Goal: Transaction & Acquisition: Purchase product/service

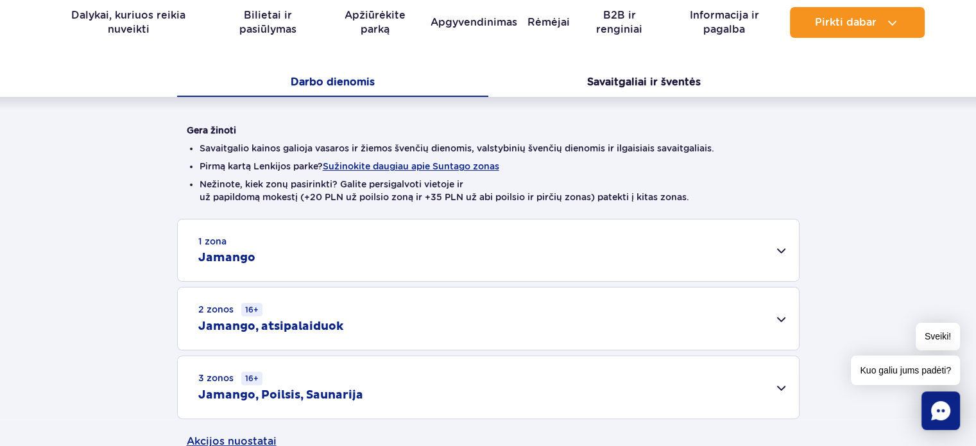
scroll to position [257, 0]
click at [614, 83] on font "Savaitgaliai ir šventės" at bounding box center [644, 81] width 114 height 12
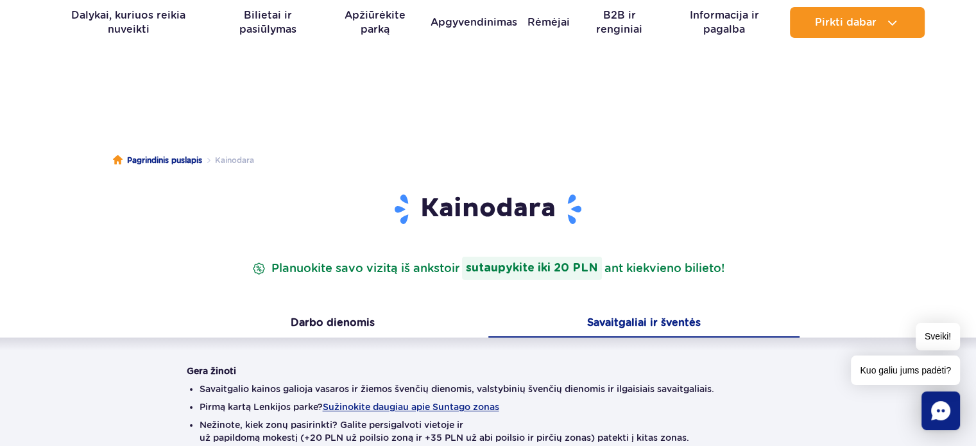
scroll to position [0, 0]
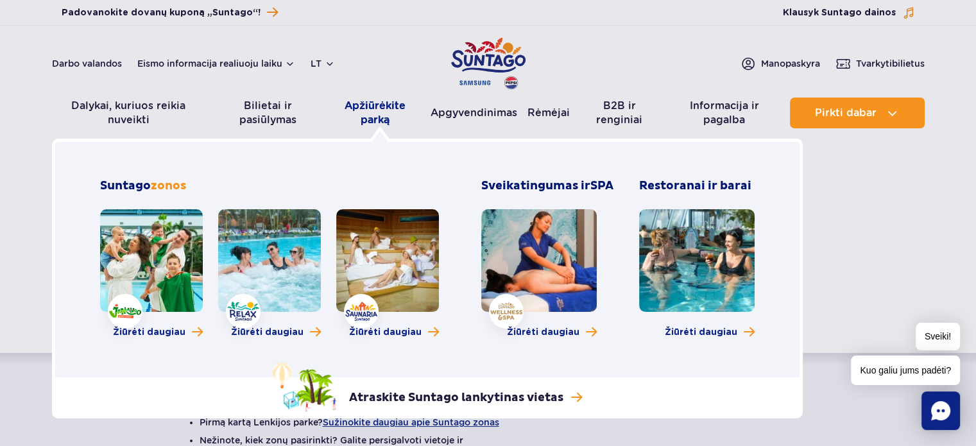
click at [387, 99] on font "Apžiūrėkite parką" at bounding box center [375, 113] width 90 height 28
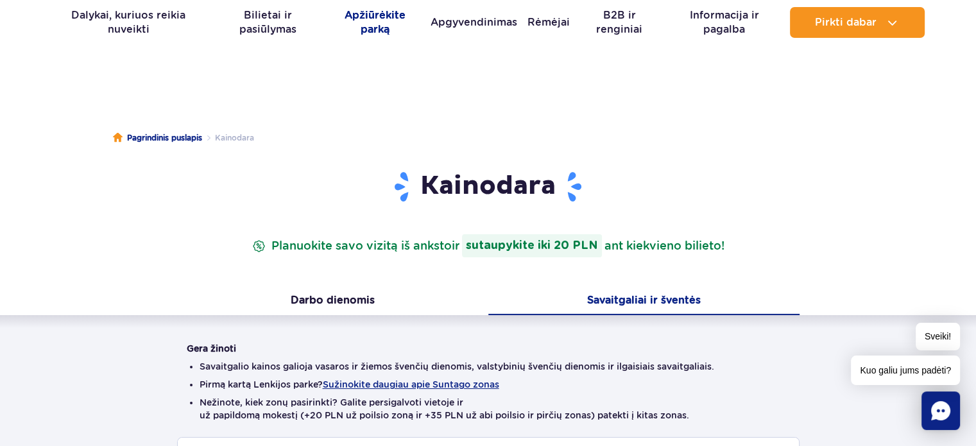
scroll to position [128, 0]
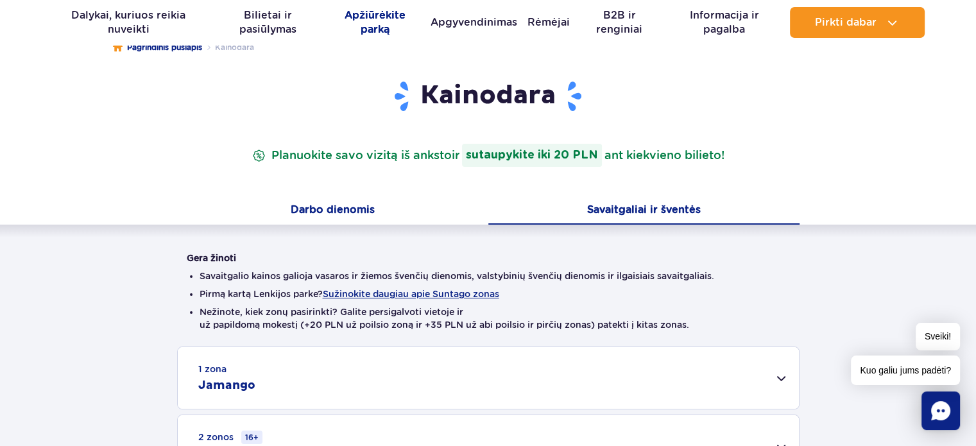
click at [327, 200] on button "Darbo dienomis" at bounding box center [332, 211] width 311 height 27
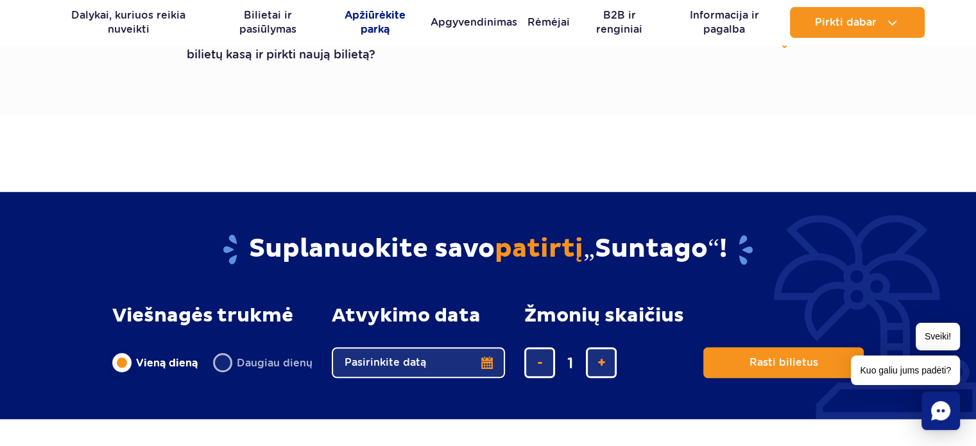
scroll to position [898, 0]
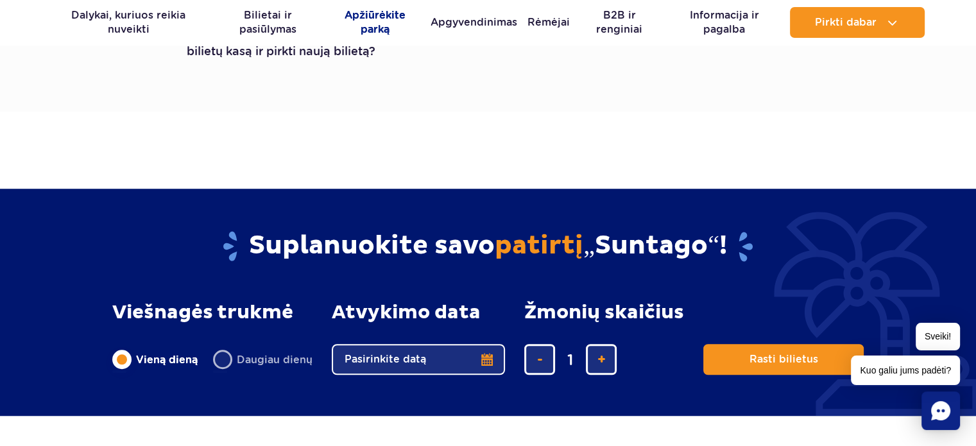
click at [469, 361] on button "Pasirinkite datą" at bounding box center [418, 359] width 173 height 31
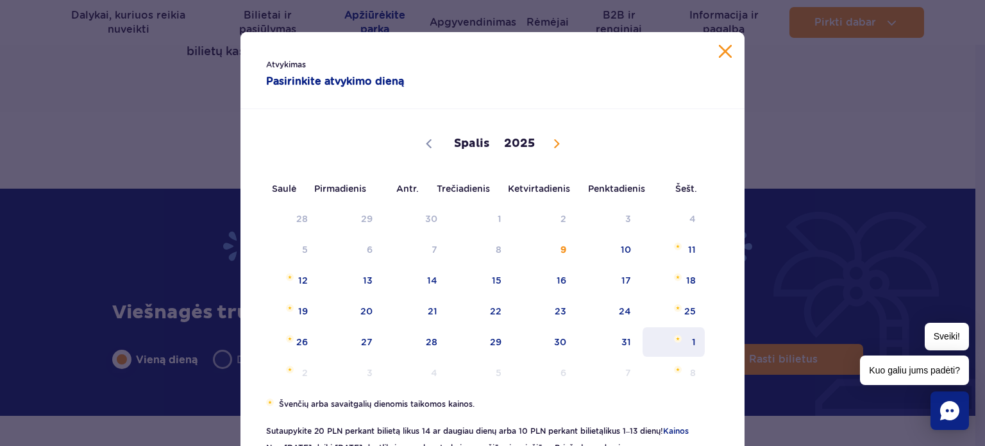
click at [692, 346] on font "1" at bounding box center [694, 342] width 4 height 10
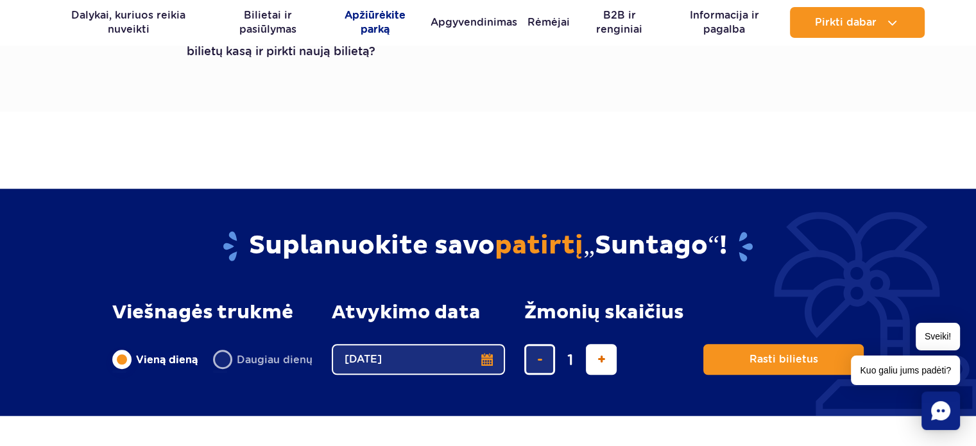
click at [593, 360] on button "pridėti bilietą" at bounding box center [601, 359] width 31 height 31
type input "4"
click at [742, 359] on button "Rasti bilietus" at bounding box center [783, 359] width 160 height 31
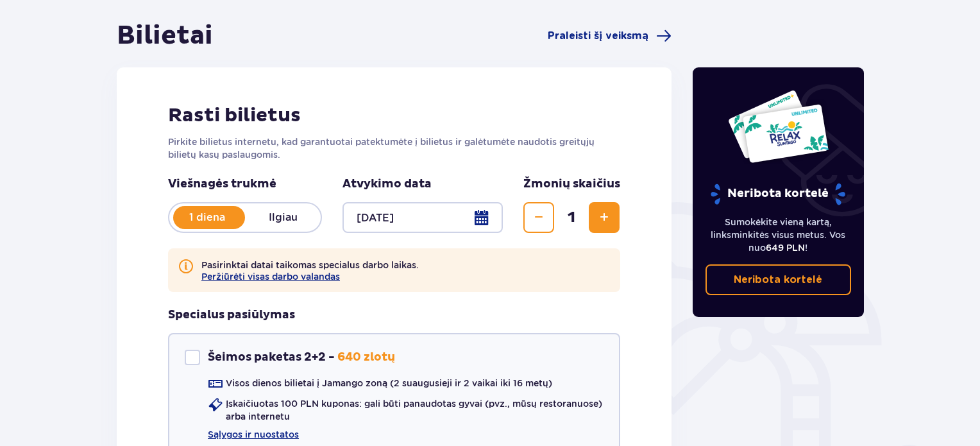
scroll to position [192, 0]
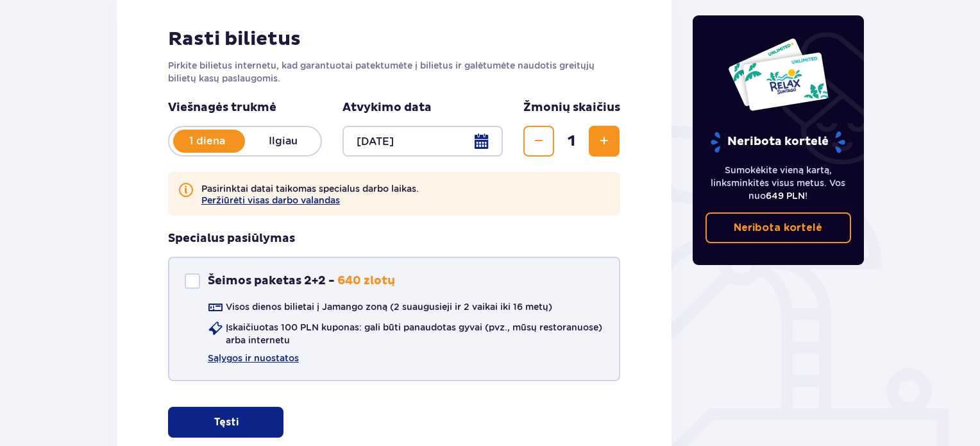
click at [193, 284] on div "Šeimos paketas 2+2" at bounding box center [192, 280] width 15 height 15
checkbox input "true"
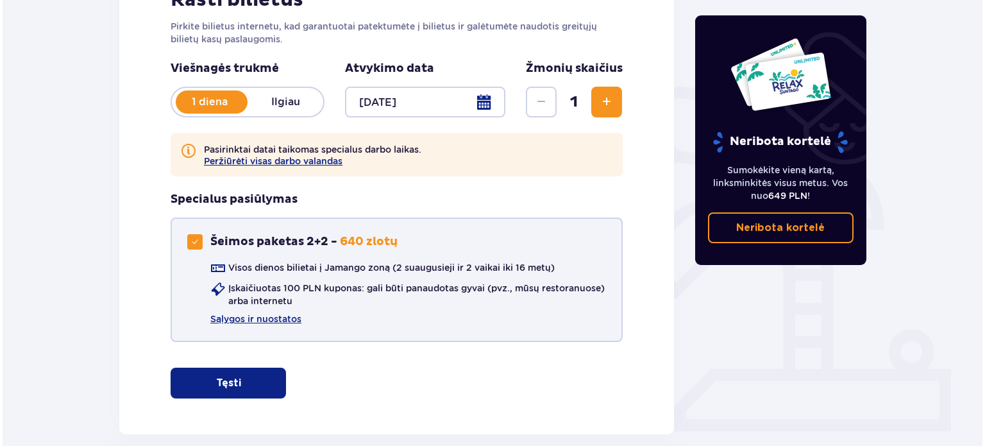
scroll to position [233, 0]
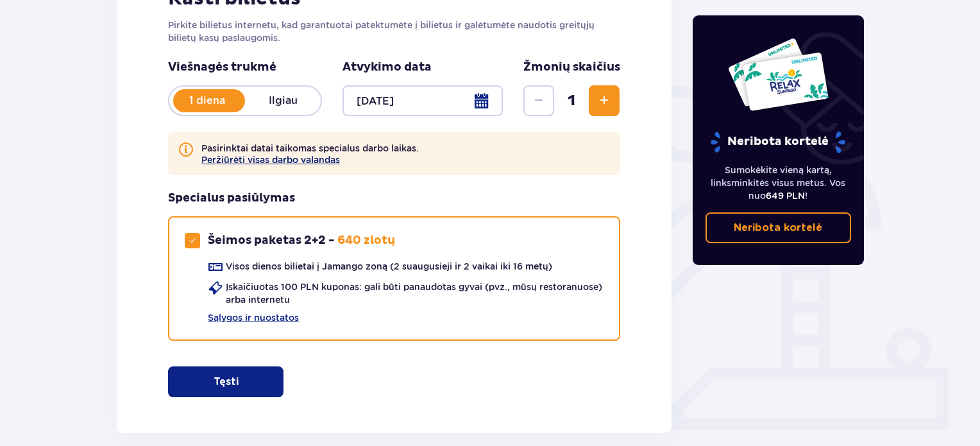
click at [282, 161] on font "Peržiūrėti visas darbo valandas" at bounding box center [270, 160] width 139 height 10
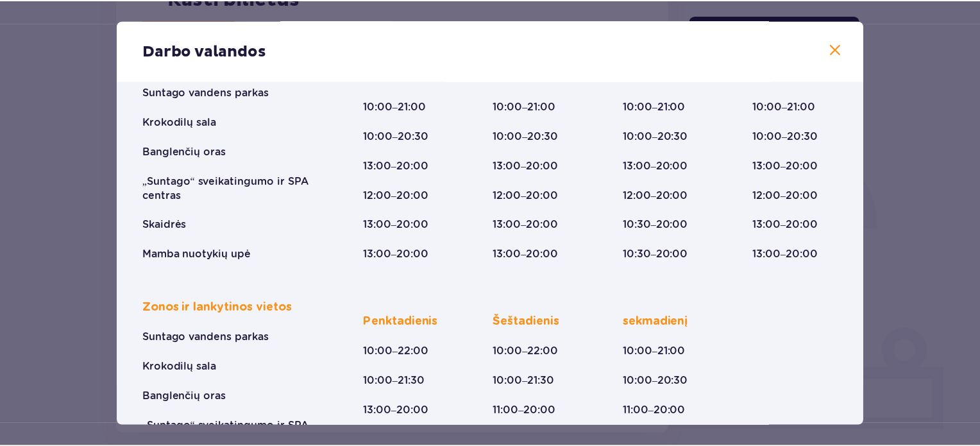
scroll to position [128, 0]
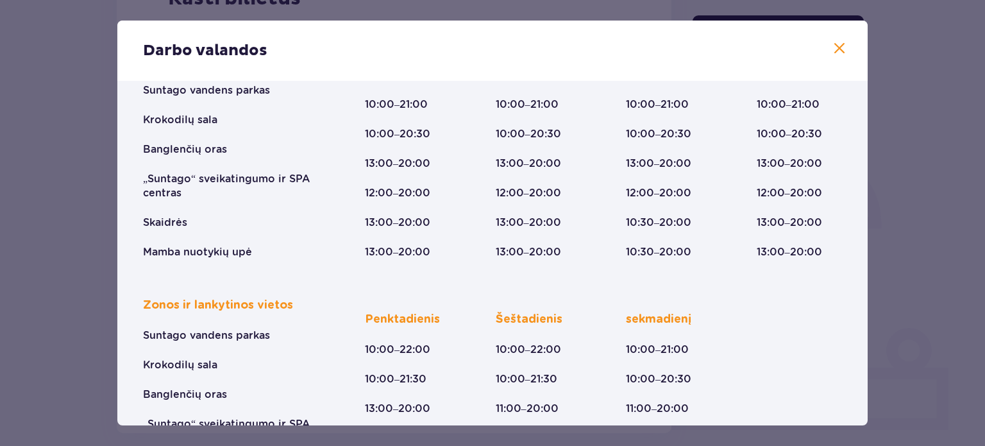
click at [835, 53] on span at bounding box center [839, 48] width 15 height 15
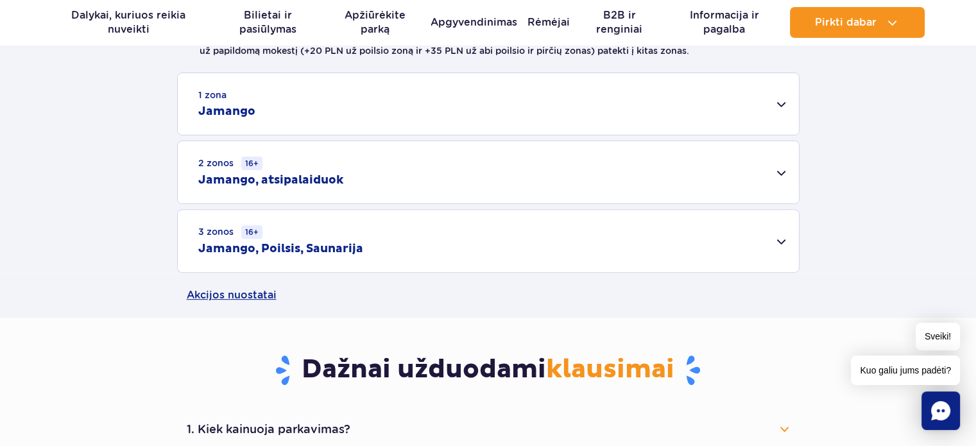
scroll to position [257, 0]
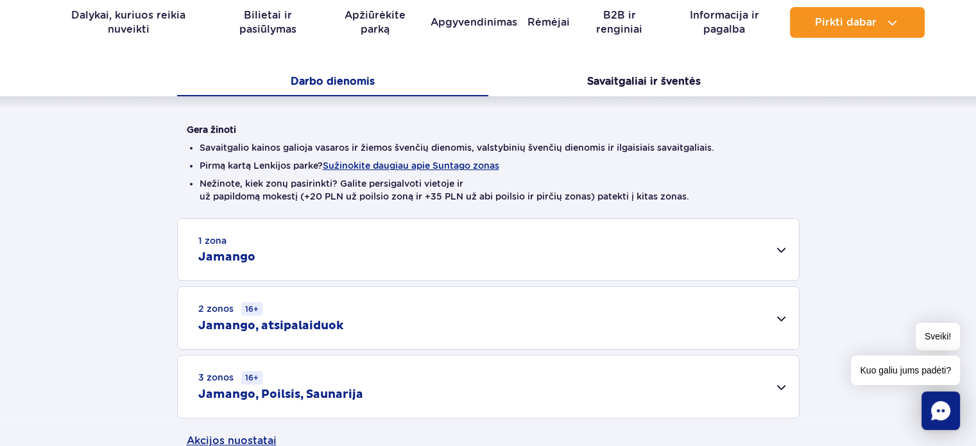
click at [784, 251] on div "1 zona Jamango" at bounding box center [488, 250] width 621 height 62
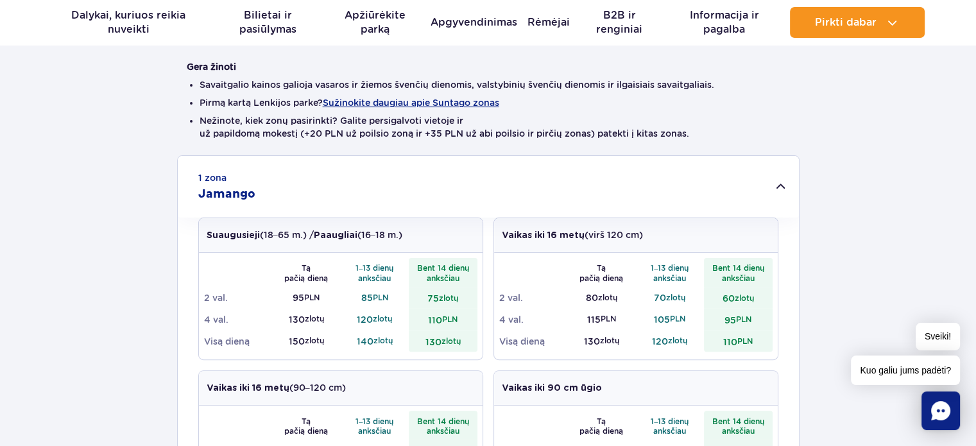
scroll to position [321, 0]
click at [241, 187] on font "Jamango" at bounding box center [226, 192] width 57 height 15
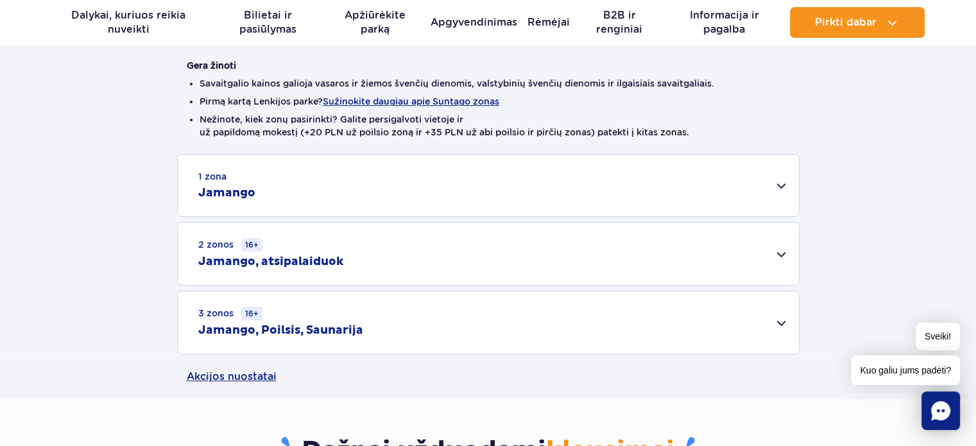
click at [242, 189] on font "Jamango" at bounding box center [226, 192] width 57 height 15
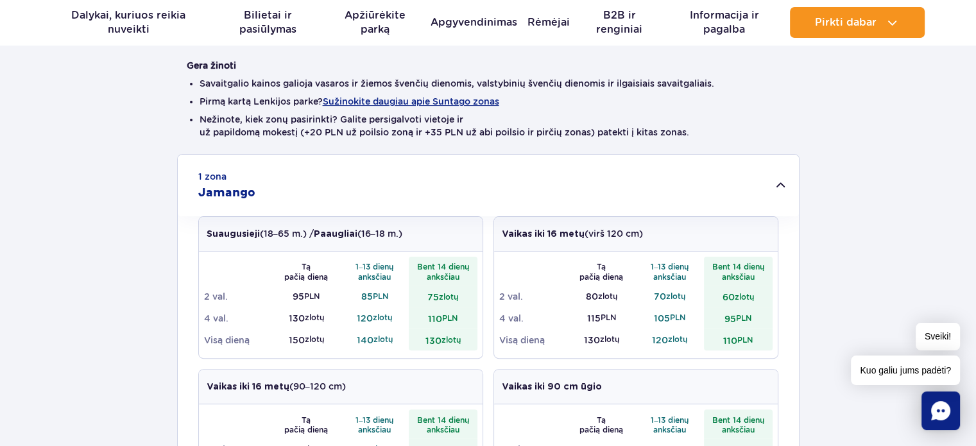
click at [218, 176] on font "1 zona" at bounding box center [212, 176] width 28 height 10
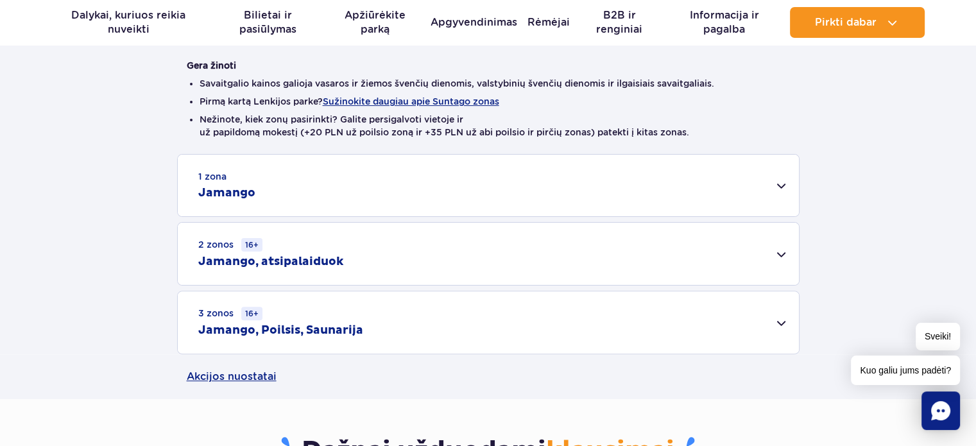
click at [224, 187] on font "Jamango" at bounding box center [226, 192] width 57 height 15
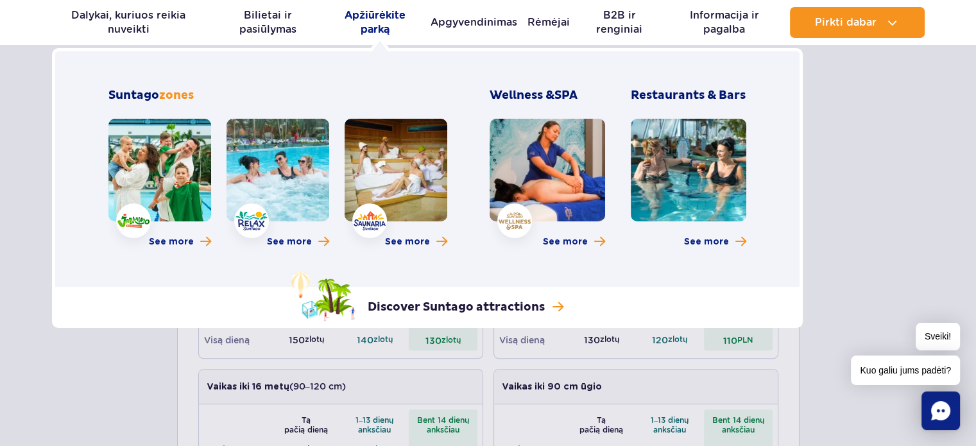
click at [389, 30] on font "Apžiūrėkite parką" at bounding box center [374, 22] width 61 height 26
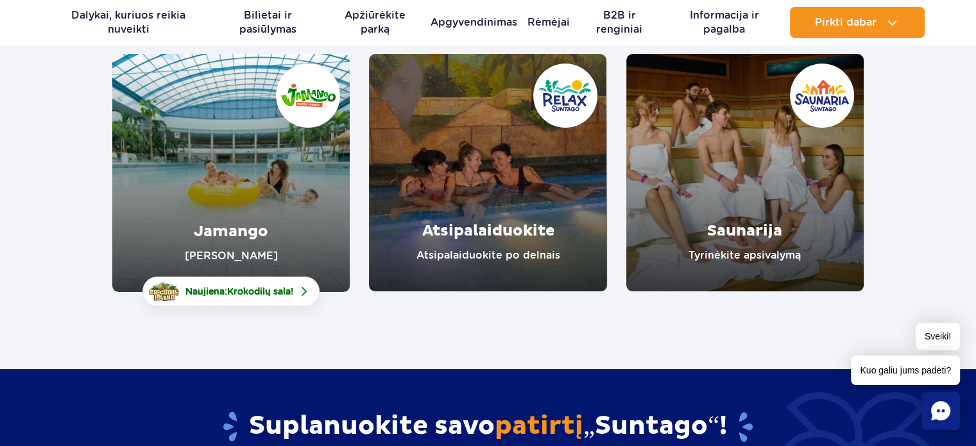
click at [259, 205] on link "Jamango" at bounding box center [230, 173] width 237 height 238
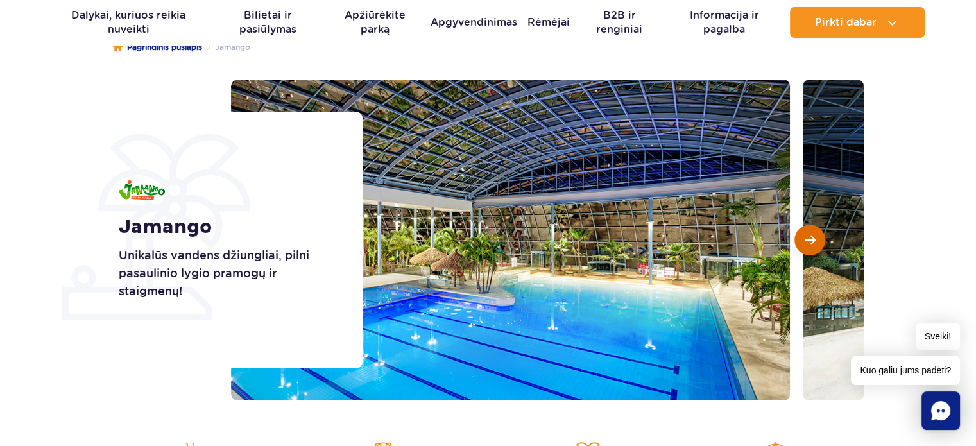
click at [810, 239] on span "Kita skaidrė" at bounding box center [809, 240] width 11 height 12
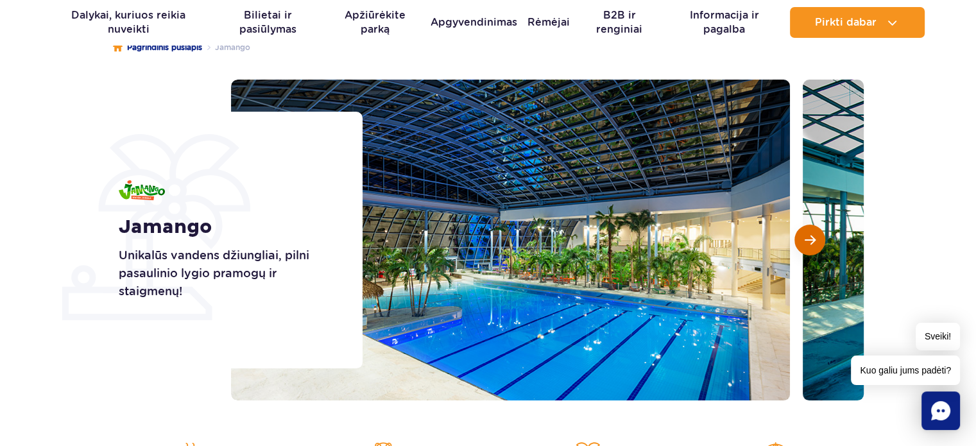
click at [810, 239] on span "Kita skaidrė" at bounding box center [809, 240] width 11 height 12
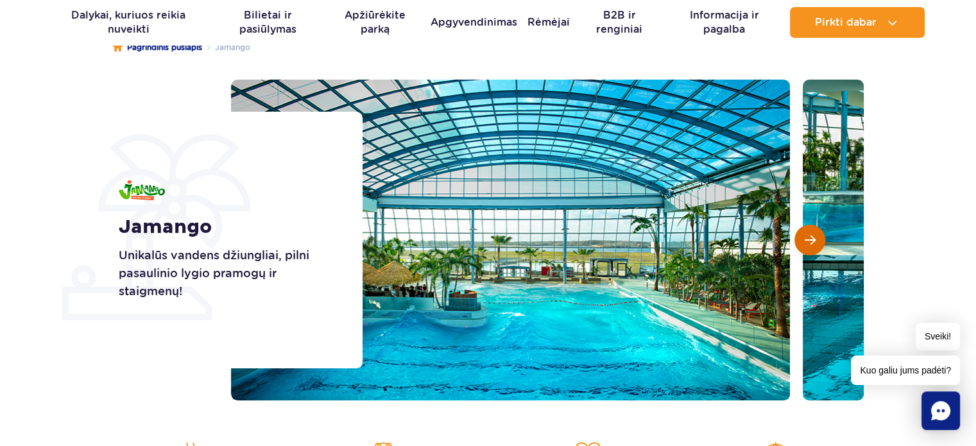
click at [810, 239] on span "Kita skaidrė" at bounding box center [809, 240] width 11 height 12
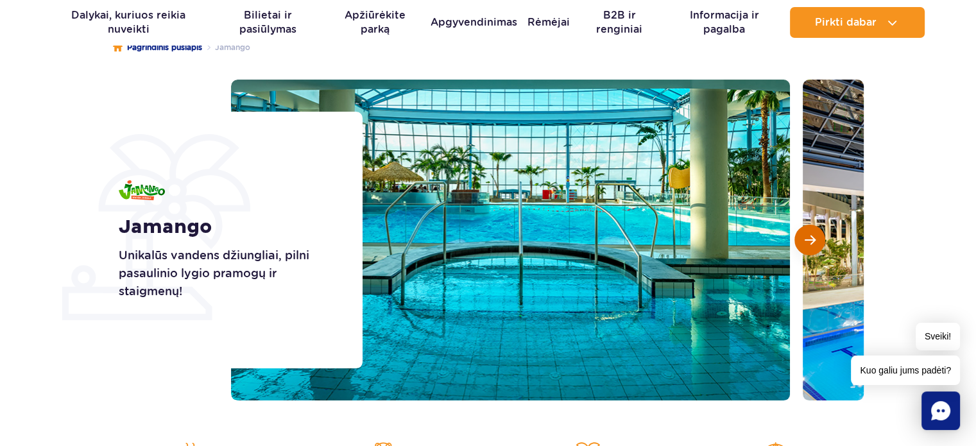
click at [810, 239] on span "Kita skaidrė" at bounding box center [809, 240] width 11 height 12
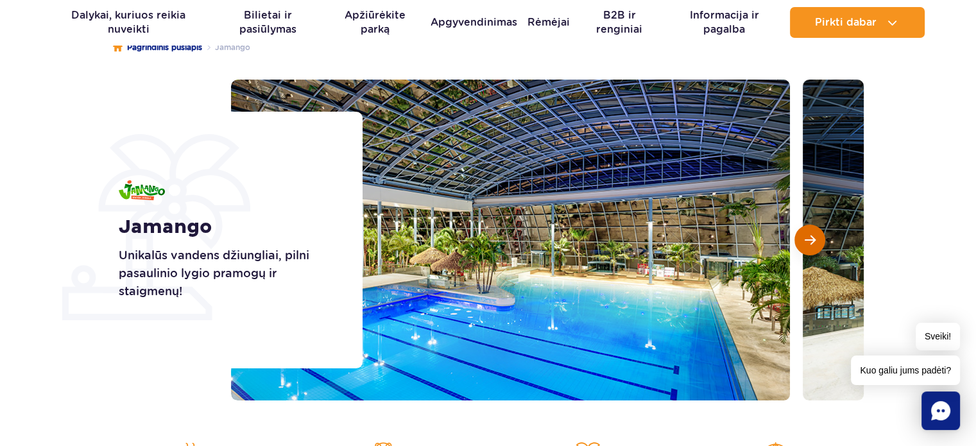
click at [810, 239] on span "Kita skaidrė" at bounding box center [809, 240] width 11 height 12
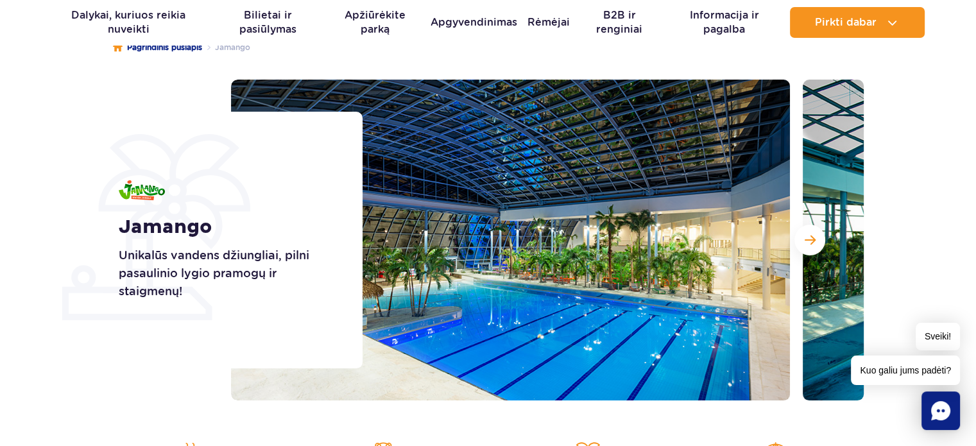
click at [53, 92] on section "Jamango Unikalūs vandens džiungliai, pilni pasaulinio lygio pramogų ir staigmen…" at bounding box center [488, 240] width 976 height 321
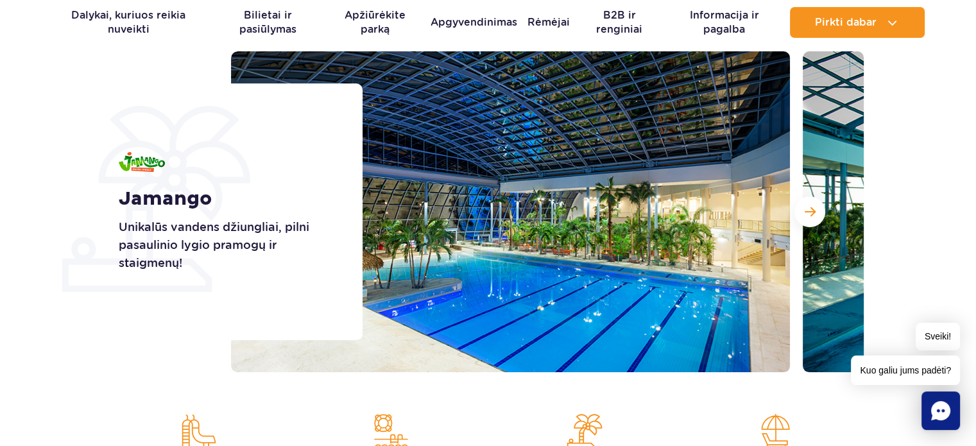
scroll to position [64, 0]
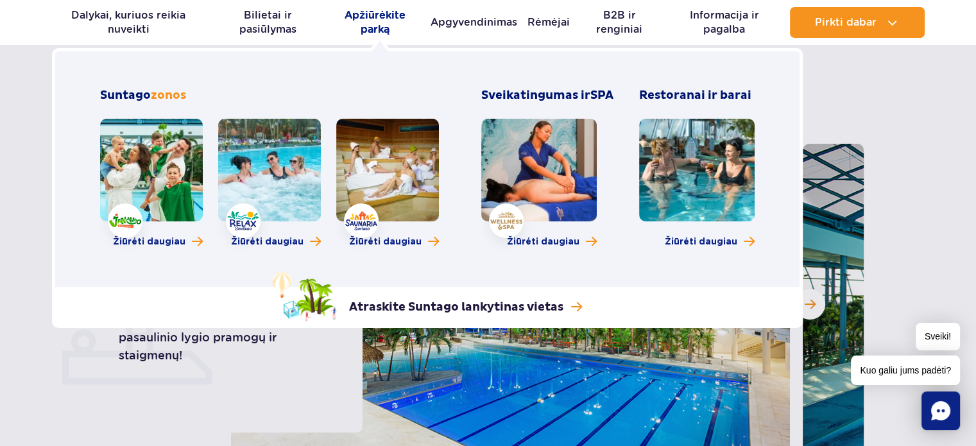
click at [364, 14] on font "Apžiūrėkite parką" at bounding box center [374, 22] width 61 height 26
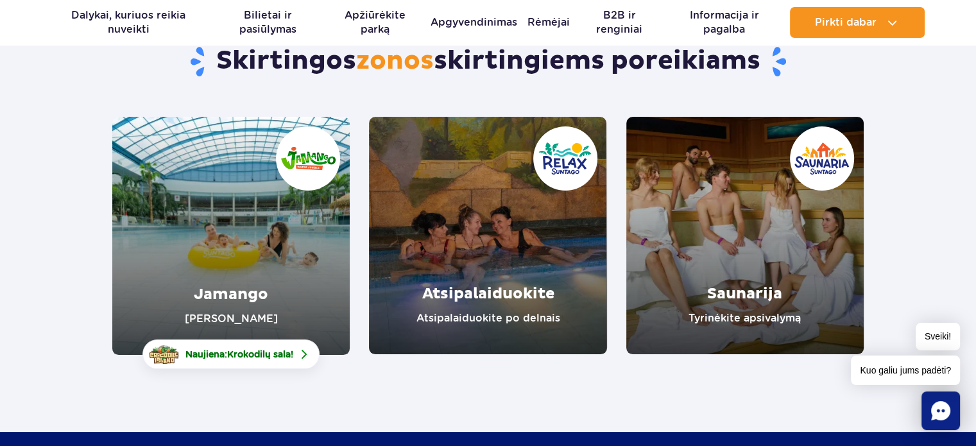
scroll to position [128, 0]
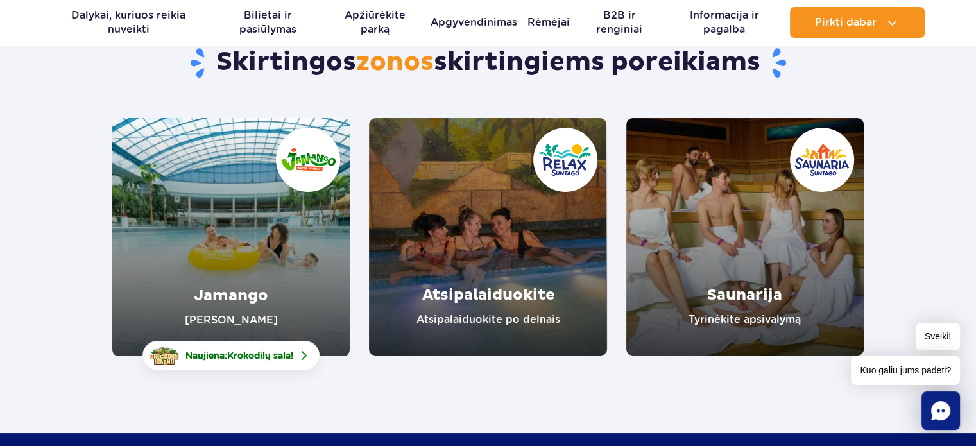
click at [497, 217] on link "Atsipalaiduokite" at bounding box center [487, 236] width 237 height 237
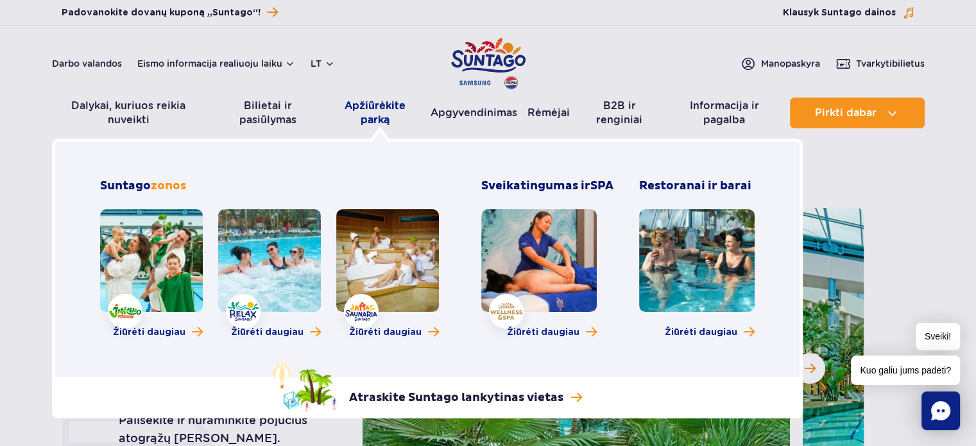
click at [378, 114] on font "Apžiūrėkite parką" at bounding box center [374, 112] width 61 height 26
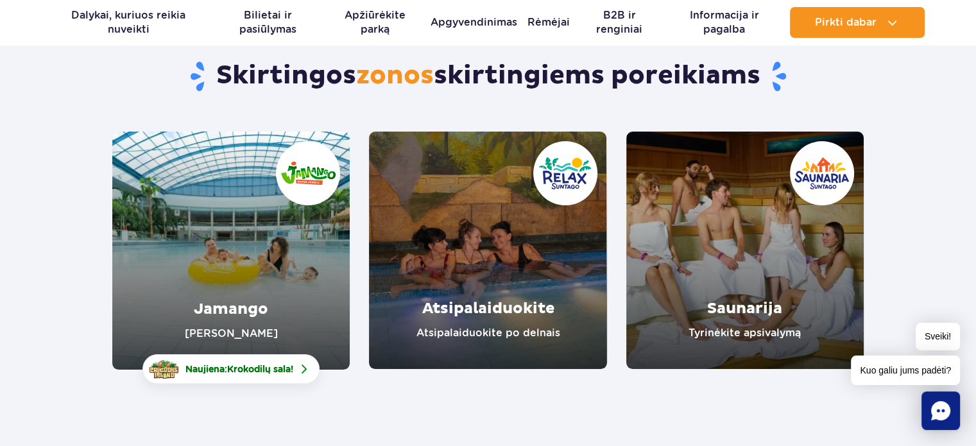
scroll to position [128, 0]
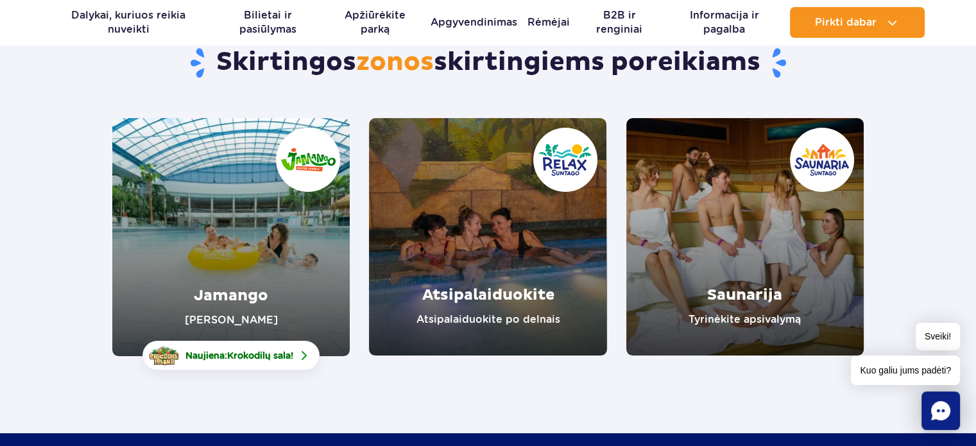
click at [702, 231] on link "Saunarija" at bounding box center [744, 236] width 237 height 237
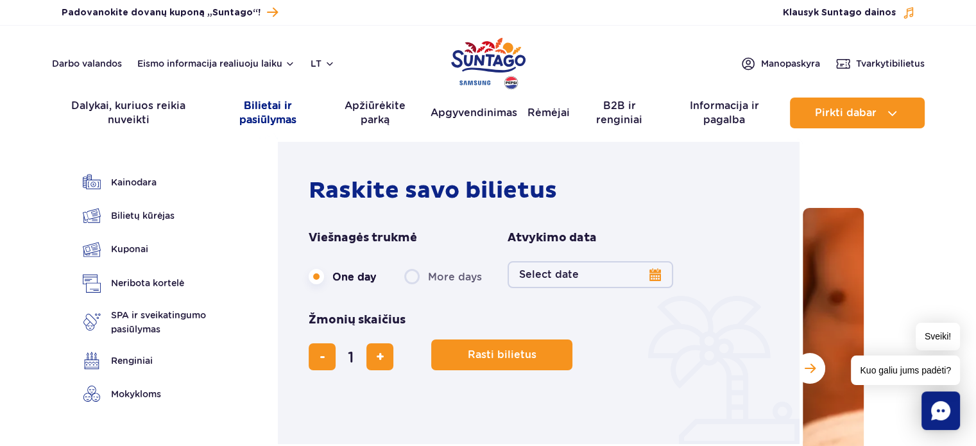
click at [285, 120] on font "Bilietai ir pasiūlymas" at bounding box center [267, 112] width 57 height 26
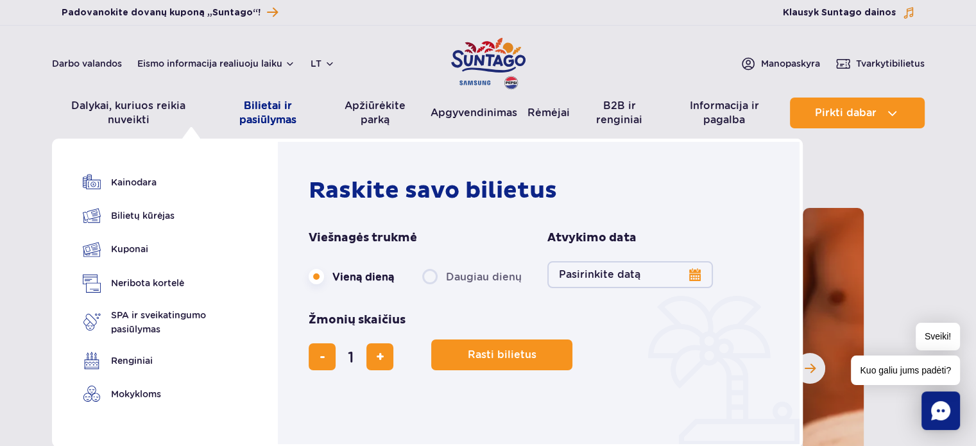
click at [264, 117] on font "Bilietai ir pasiūlymas" at bounding box center [267, 112] width 57 height 26
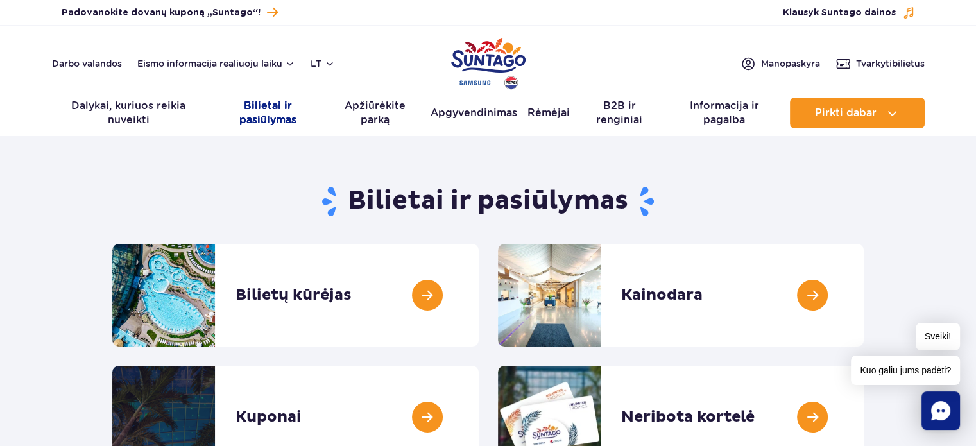
click at [283, 117] on font "Bilietai ir pasiūlymas" at bounding box center [267, 112] width 57 height 26
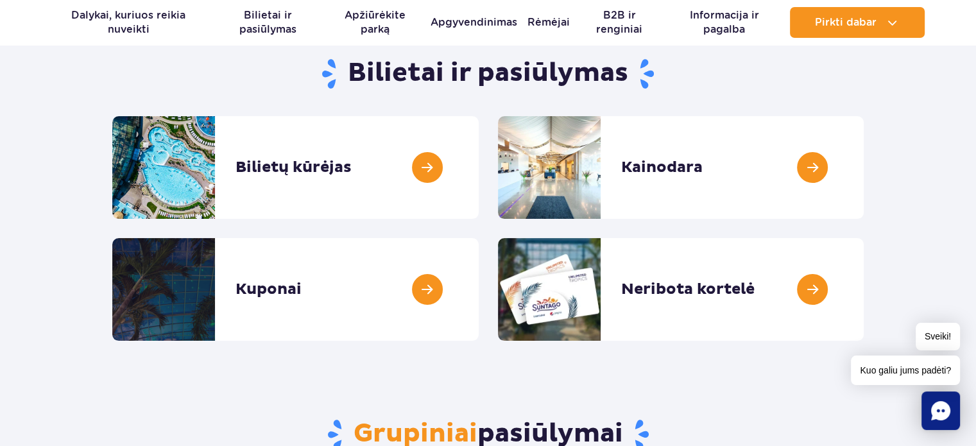
scroll to position [128, 0]
click at [479, 158] on link at bounding box center [479, 166] width 0 height 103
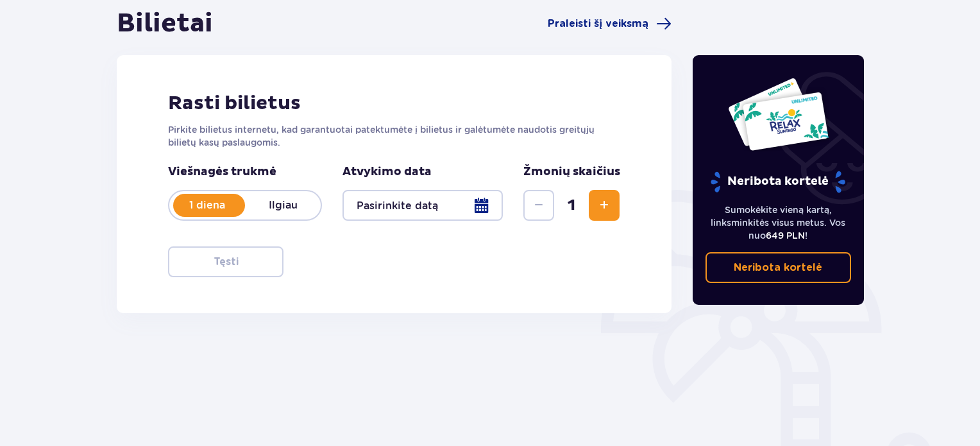
click at [464, 211] on div at bounding box center [423, 205] width 160 height 31
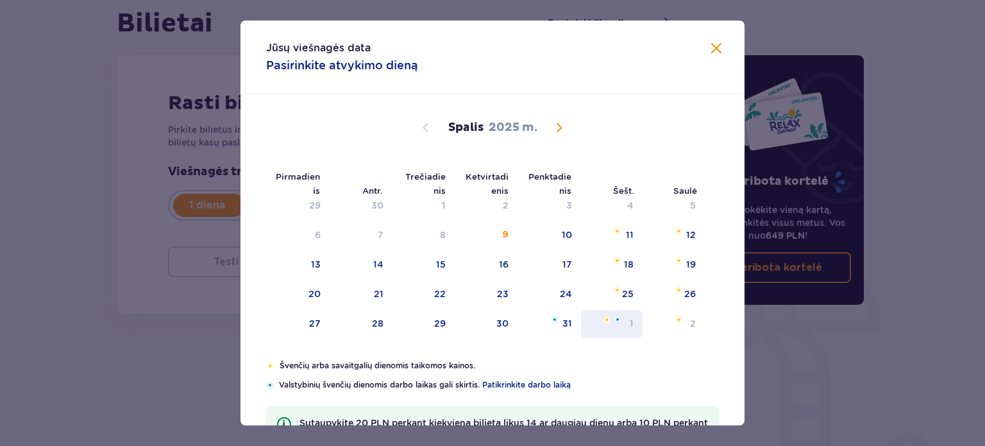
click at [623, 323] on div "1" at bounding box center [612, 324] width 62 height 28
type input "[DATE]"
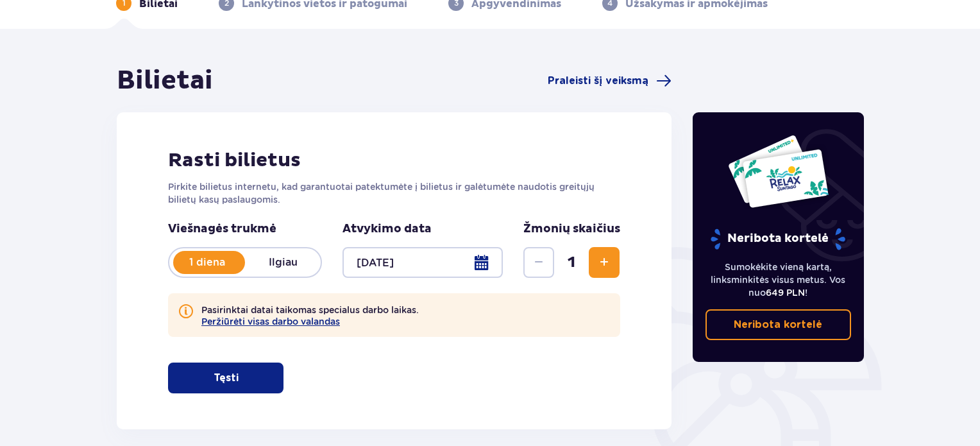
scroll to position [221, 0]
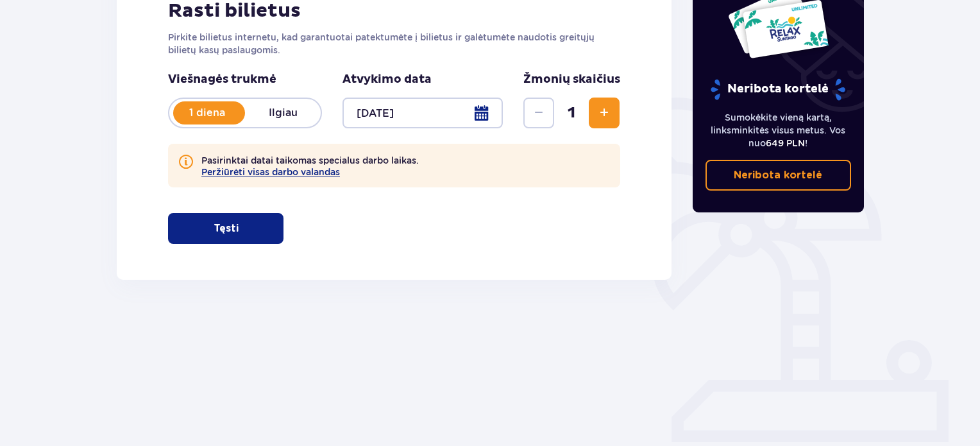
click at [228, 230] on button "Tęsti" at bounding box center [225, 228] width 115 height 31
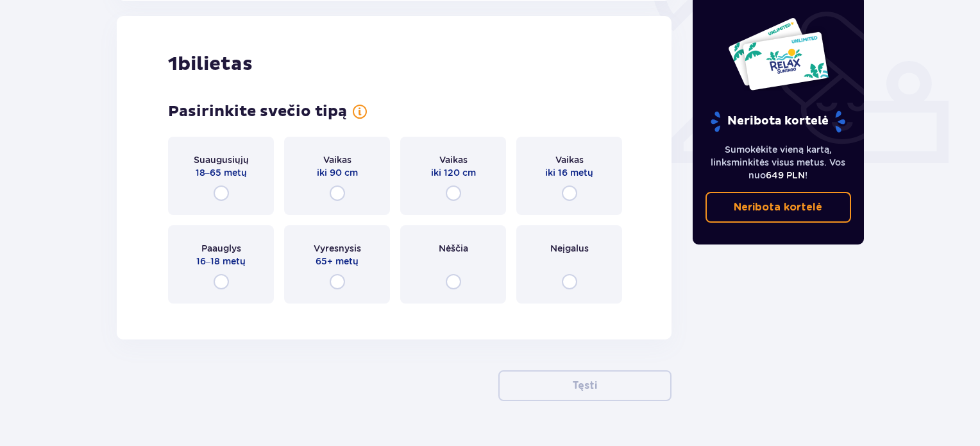
scroll to position [500, 0]
click at [569, 194] on input "radio" at bounding box center [569, 192] width 15 height 15
radio input "true"
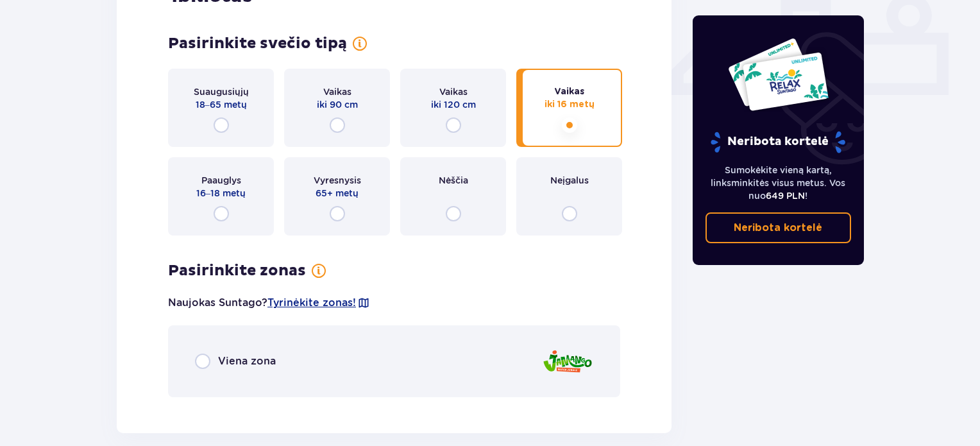
scroll to position [565, 0]
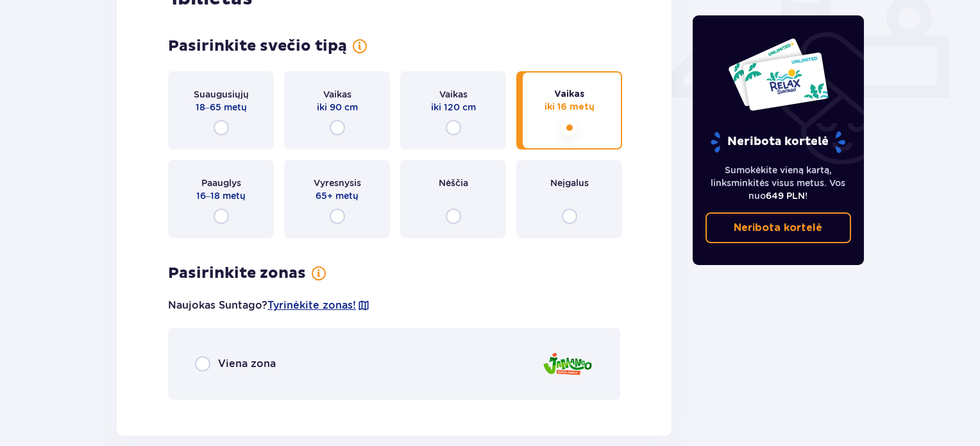
click at [223, 124] on input "radio" at bounding box center [221, 127] width 15 height 15
radio input "true"
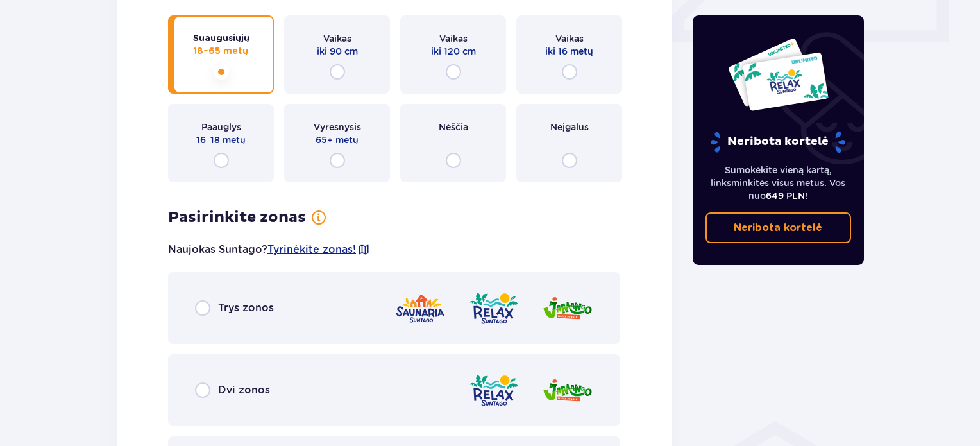
click at [566, 74] on input "radio" at bounding box center [569, 71] width 15 height 15
radio input "true"
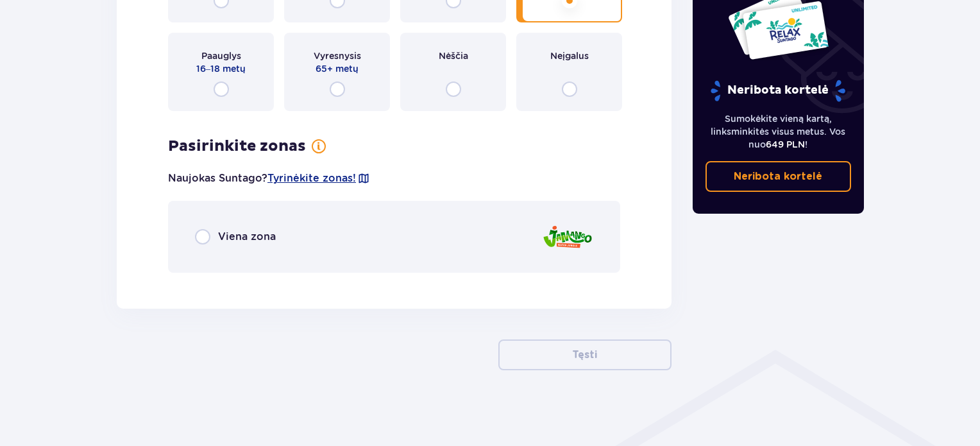
scroll to position [693, 0]
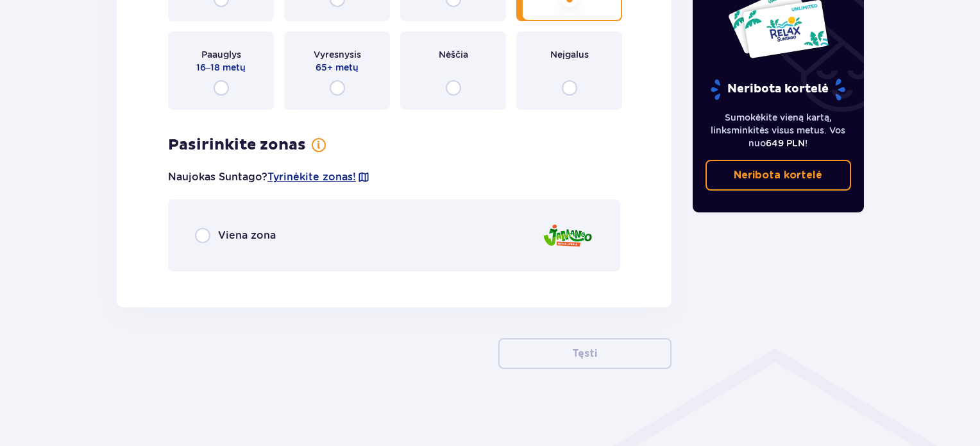
click at [241, 234] on font "Viena zona" at bounding box center [247, 235] width 58 height 12
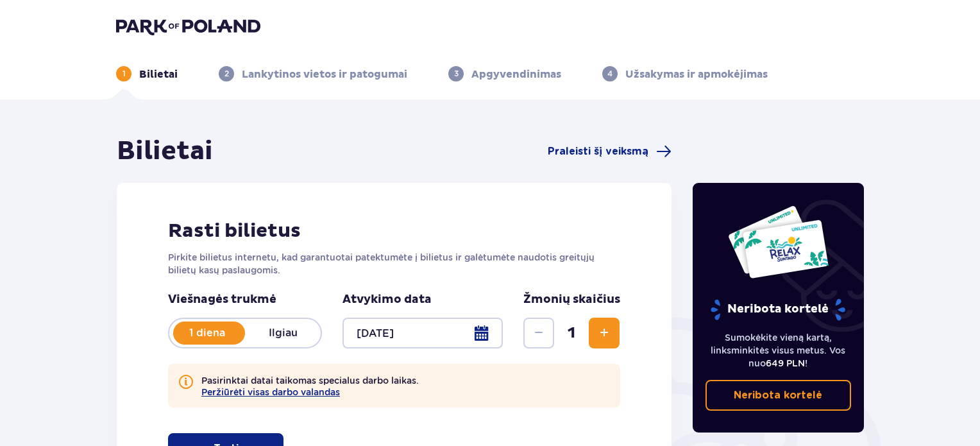
scroll to position [0, 0]
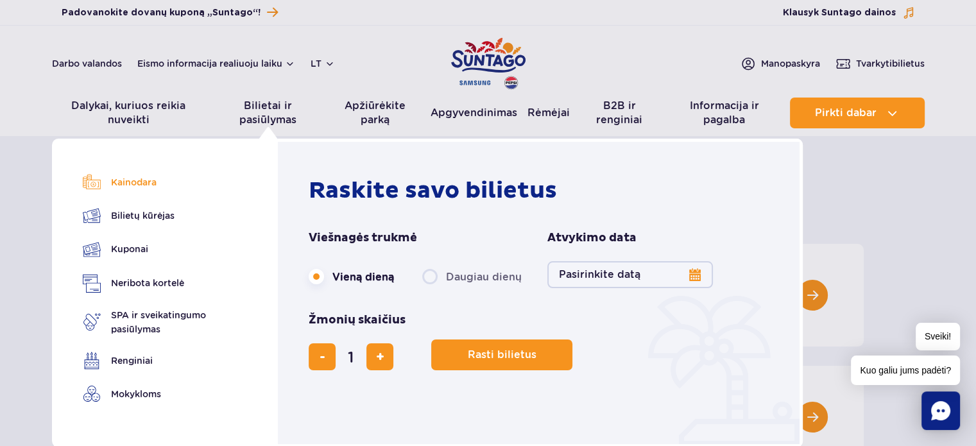
click at [145, 183] on font "Kainodara" at bounding box center [134, 182] width 46 height 10
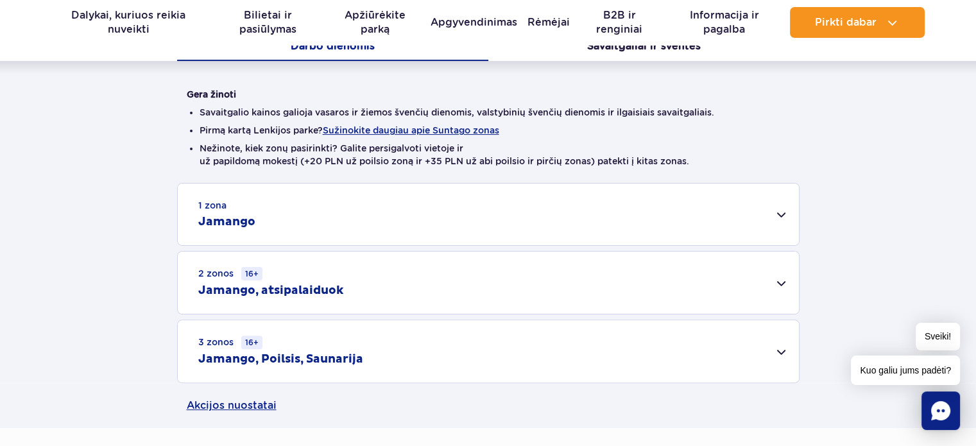
scroll to position [321, 0]
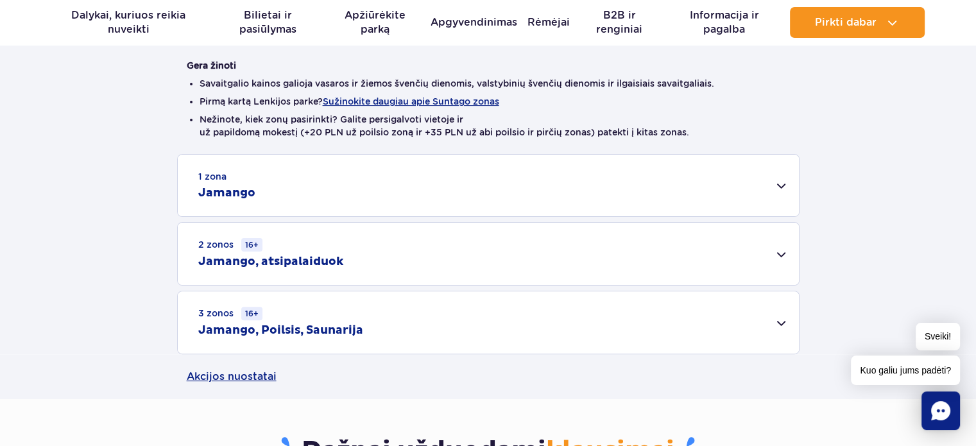
click at [425, 204] on div "1 zona Jamango" at bounding box center [488, 186] width 621 height 62
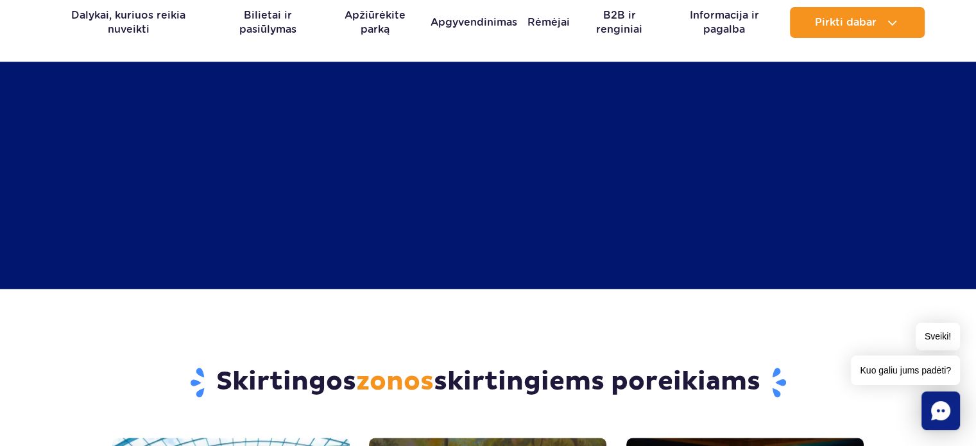
scroll to position [1026, 0]
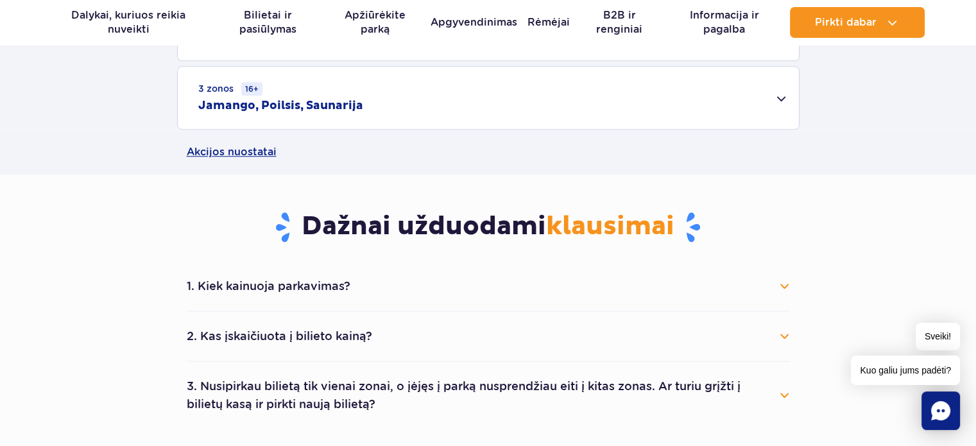
click at [400, 110] on div "3 zonos 16+ Jamango, Poilsis, Saunarija" at bounding box center [488, 98] width 621 height 62
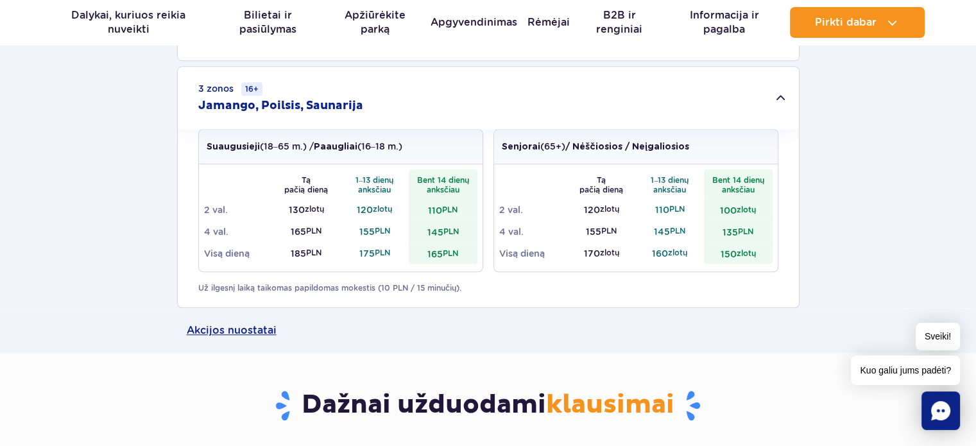
drag, startPoint x: 427, startPoint y: 251, endPoint x: 445, endPoint y: 254, distance: 18.8
click at [445, 254] on td "165 PLN" at bounding box center [443, 253] width 69 height 22
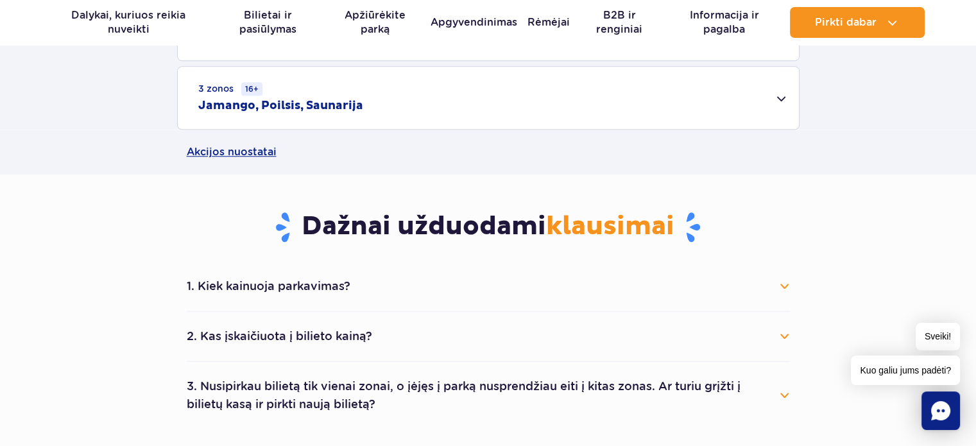
click at [780, 101] on div "3 zonos 16+ Jamango, Poilsis, Saunarija" at bounding box center [488, 98] width 621 height 62
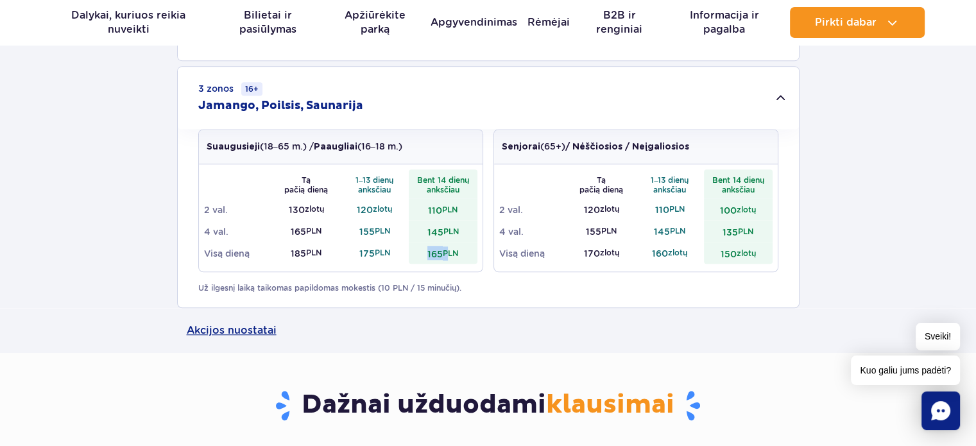
drag, startPoint x: 426, startPoint y: 250, endPoint x: 447, endPoint y: 251, distance: 21.2
click at [447, 251] on td "165 PLN" at bounding box center [443, 253] width 69 height 22
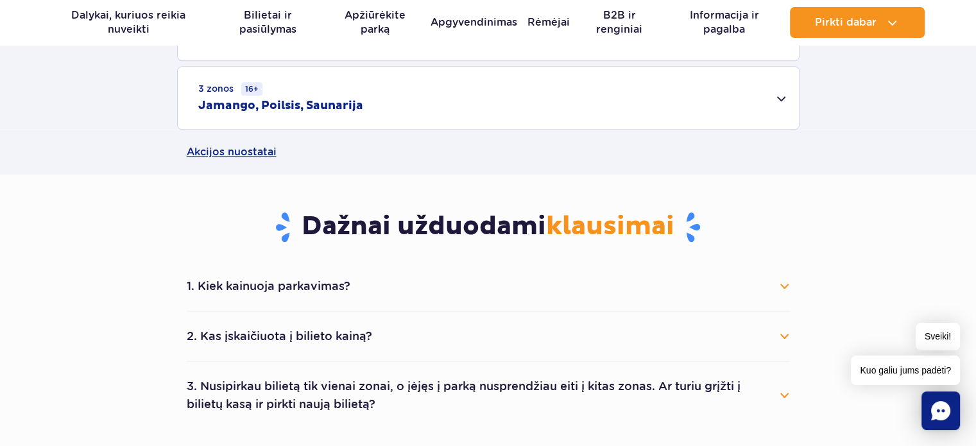
click at [783, 99] on div "3 zonos 16+ Jamango, Poilsis, Saunarija" at bounding box center [488, 98] width 621 height 62
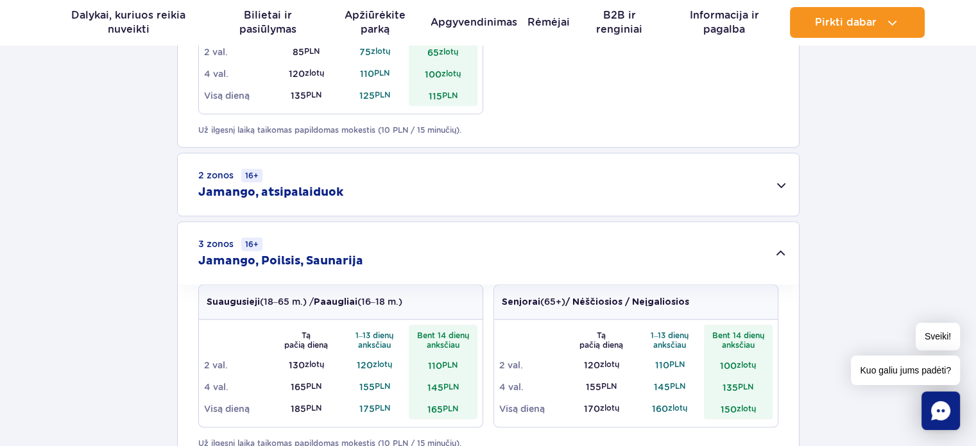
scroll to position [898, 0]
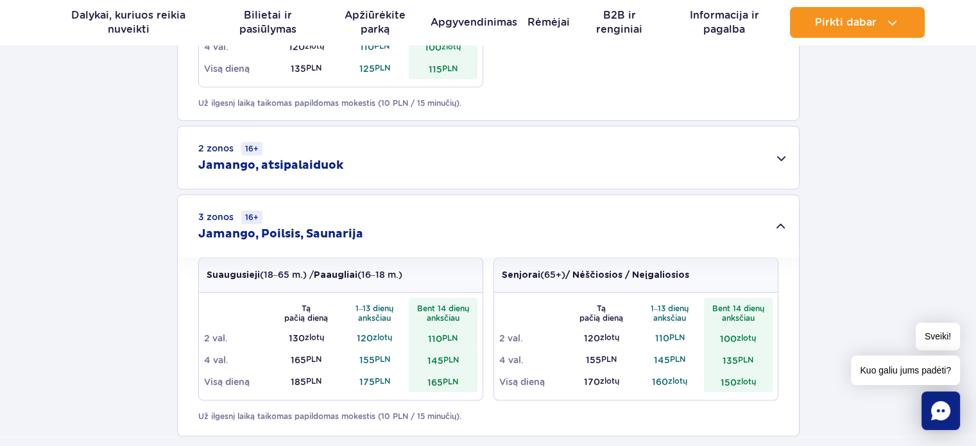
click at [779, 159] on div "2 zonos 16+ Jamango, atsipalaiduok" at bounding box center [488, 157] width 621 height 62
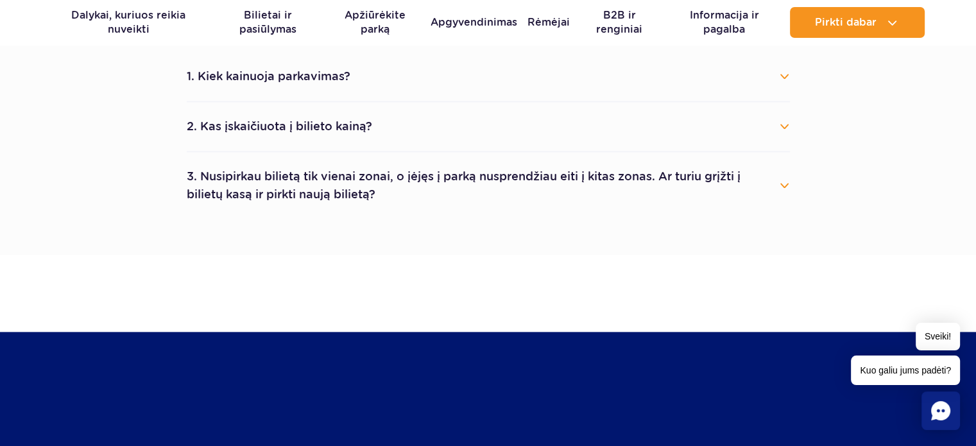
scroll to position [1475, 0]
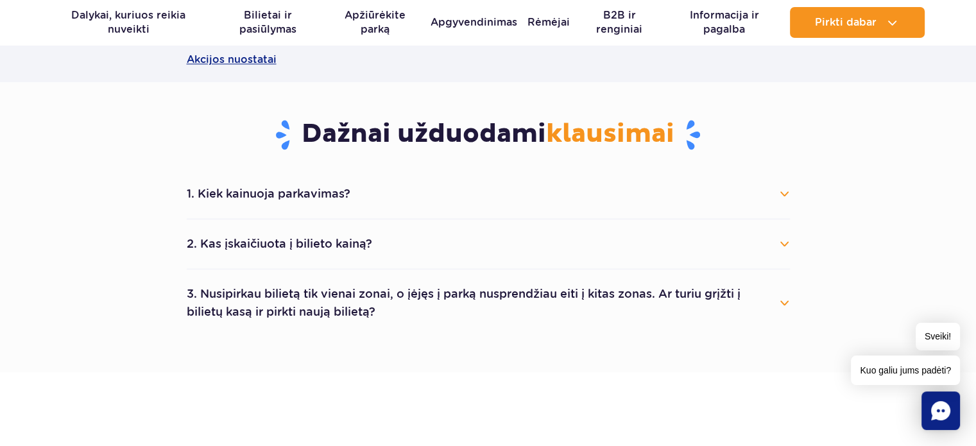
drag, startPoint x: 828, startPoint y: 133, endPoint x: 831, endPoint y: 117, distance: 15.9
click at [828, 133] on section "Dažnai užduodami klausimai 1. Kiek kainuoja parkavimas? Parking costs 25 PLN pe…" at bounding box center [488, 227] width 976 height 290
